Goal: Task Accomplishment & Management: Complete application form

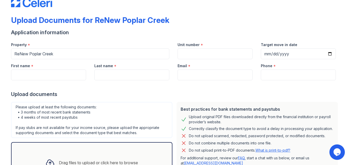
scroll to position [12, 0]
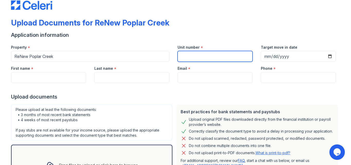
click at [205, 59] on input "Unit number" at bounding box center [215, 56] width 75 height 11
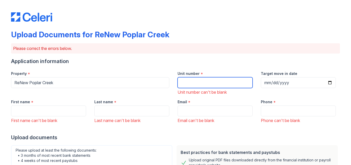
click at [194, 86] on input "Unit number" at bounding box center [215, 82] width 75 height 11
type input "·"
type input "#F"
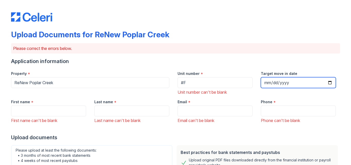
click at [265, 82] on input "Target move in date" at bounding box center [298, 82] width 75 height 11
type input "0199-10-28"
type input "[DATE]"
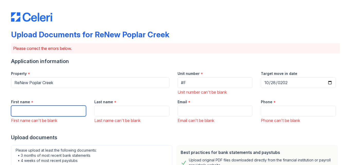
click at [60, 110] on input "First name" at bounding box center [48, 110] width 75 height 11
type input "Grechel"
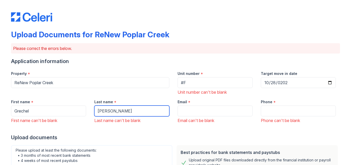
type input "[PERSON_NAME]"
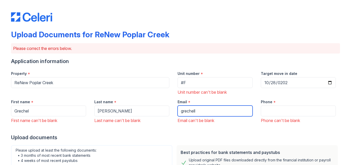
type input "[EMAIL_ADDRESS][DOMAIN_NAME]"
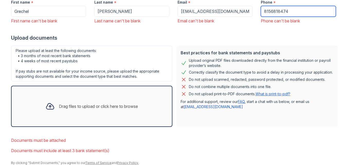
scroll to position [100, 0]
type input "8156818474"
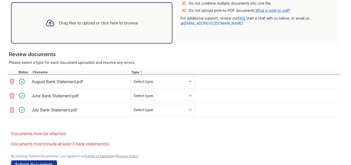
scroll to position [183, 0]
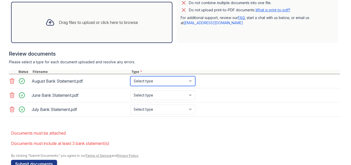
click at [168, 83] on select "Select type Paystub Bank Statement Offer Letter Tax Documents Benefit Award Let…" at bounding box center [162, 81] width 65 height 10
select select "bank_statement"
click at [130, 76] on select "Select type Paystub Bank Statement Offer Letter Tax Documents Benefit Award Let…" at bounding box center [162, 81] width 65 height 10
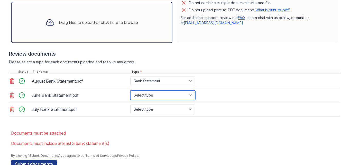
click at [158, 93] on select "Select type Paystub Bank Statement Offer Letter Tax Documents Benefit Award Let…" at bounding box center [162, 95] width 65 height 10
select select "bank_statement"
click at [130, 90] on select "Select type Paystub Bank Statement Offer Letter Tax Documents Benefit Award Let…" at bounding box center [162, 95] width 65 height 10
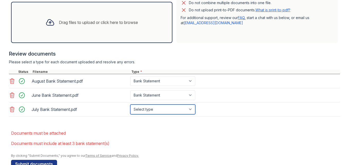
click at [154, 109] on select "Select type Paystub Bank Statement Offer Letter Tax Documents Benefit Award Let…" at bounding box center [162, 109] width 65 height 10
select select "bank_statement"
click at [130, 104] on select "Select type Paystub Bank Statement Offer Letter Tax Documents Benefit Award Let…" at bounding box center [162, 109] width 65 height 10
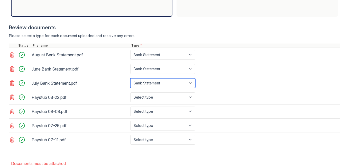
scroll to position [210, 0]
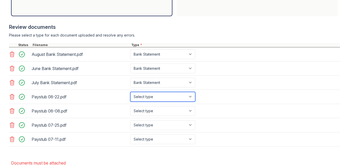
click at [175, 97] on select "Select type Paystub Bank Statement Offer Letter Tax Documents Benefit Award Let…" at bounding box center [162, 97] width 65 height 10
select select "paystub"
click at [130, 92] on select "Select type Paystub Bank Statement Offer Letter Tax Documents Benefit Award Let…" at bounding box center [162, 97] width 65 height 10
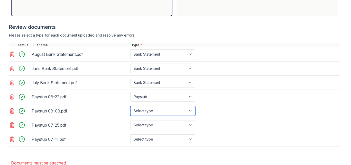
click at [165, 109] on select "Select type Paystub Bank Statement Offer Letter Tax Documents Benefit Award Let…" at bounding box center [162, 111] width 65 height 10
select select "paystub"
click at [130, 106] on select "Select type Paystub Bank Statement Offer Letter Tax Documents Benefit Award Let…" at bounding box center [162, 111] width 65 height 10
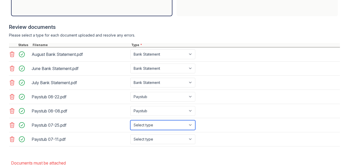
click at [148, 122] on select "Select type Paystub Bank Statement Offer Letter Tax Documents Benefit Award Let…" at bounding box center [162, 125] width 65 height 10
select select "paystub"
click at [130, 120] on select "Select type Paystub Bank Statement Offer Letter Tax Documents Benefit Award Let…" at bounding box center [162, 125] width 65 height 10
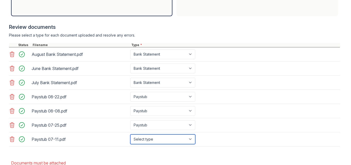
click at [142, 141] on select "Select type Paystub Bank Statement Offer Letter Tax Documents Benefit Award Let…" at bounding box center [162, 139] width 65 height 10
select select "paystub"
click at [130, 134] on select "Select type Paystub Bank Statement Offer Letter Tax Documents Benefit Award Let…" at bounding box center [162, 139] width 65 height 10
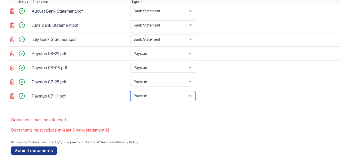
scroll to position [253, 0]
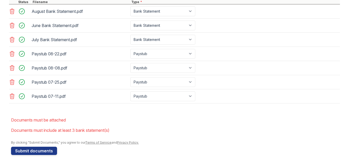
click at [144, 124] on li "Documents must be attached" at bounding box center [175, 120] width 329 height 10
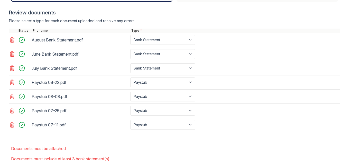
scroll to position [253, 0]
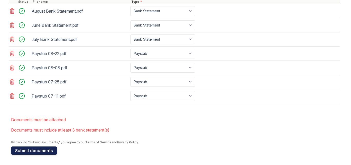
click at [36, 149] on button "Submit documents" at bounding box center [34, 150] width 46 height 8
